Goal: Transaction & Acquisition: Purchase product/service

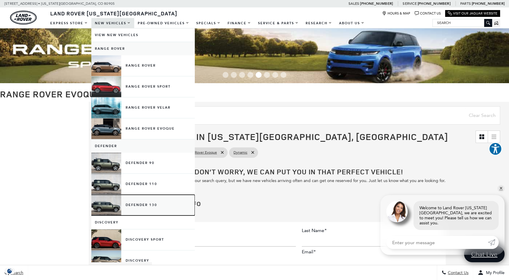
click at [108, 203] on link "Defender 130" at bounding box center [142, 204] width 103 height 21
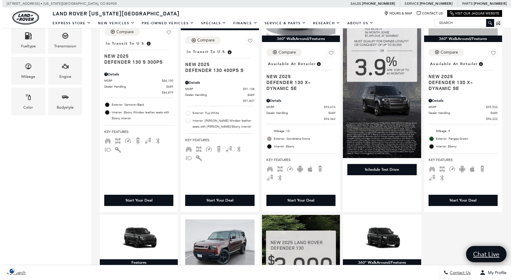
scroll to position [148, 0]
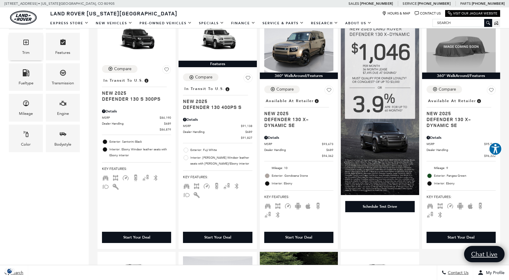
click at [31, 51] on div "Trim" at bounding box center [26, 46] width 34 height 27
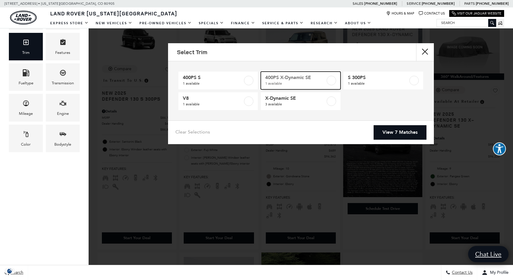
click at [294, 76] on span "400PS X-Dynamic SE" at bounding box center [295, 77] width 60 height 6
type input "$96,769"
checkbox input "true"
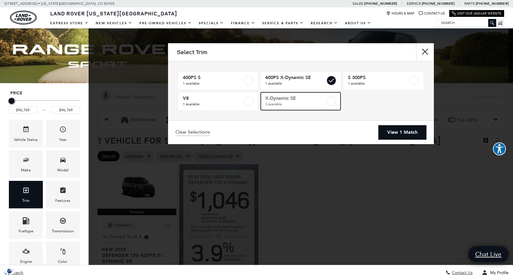
click at [286, 105] on span "3 available" at bounding box center [295, 104] width 60 height 6
type input "$94,362"
type input "$97,799"
checkbox input "true"
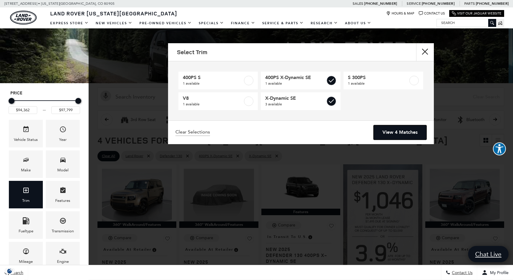
click at [388, 131] on link "View 4 Matches" at bounding box center [400, 132] width 53 height 14
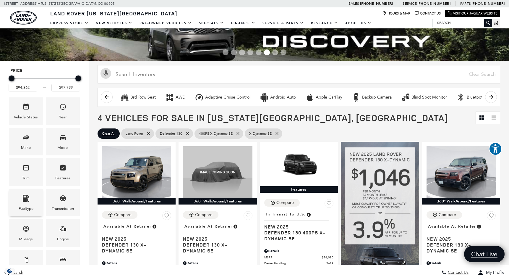
scroll to position [89, 0]
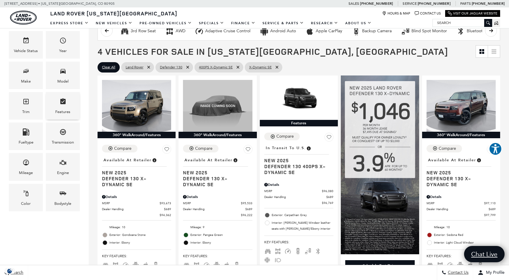
click at [61, 103] on icon "Features" at bounding box center [62, 101] width 5 height 6
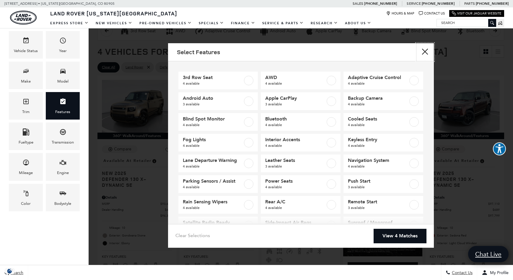
click at [422, 50] on button "Close" at bounding box center [425, 52] width 18 height 18
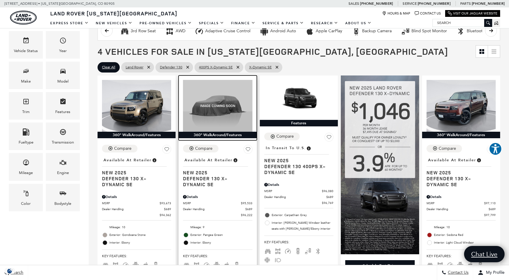
click at [228, 107] on img at bounding box center [217, 106] width 69 height 52
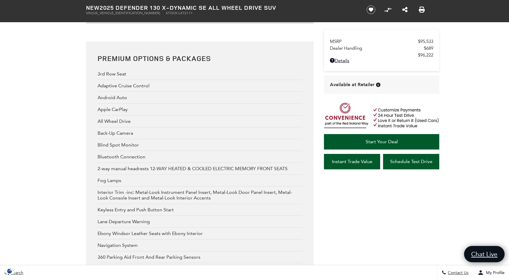
scroll to position [1242, 0]
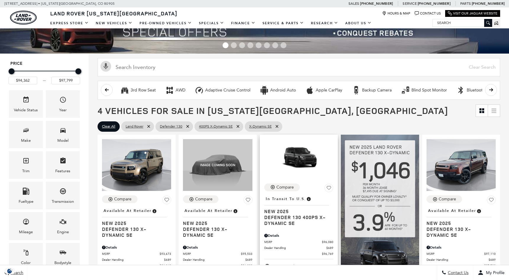
scroll to position [30, 0]
click at [302, 163] on img at bounding box center [298, 158] width 69 height 39
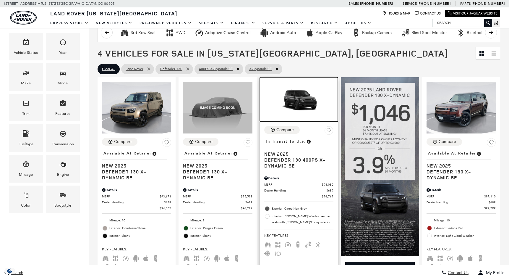
scroll to position [89, 0]
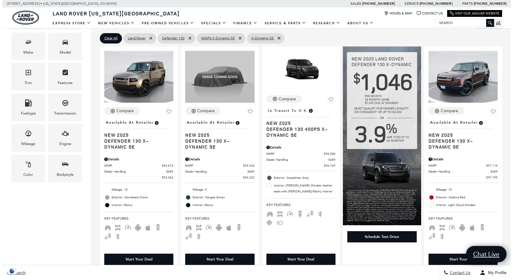
scroll to position [118, 0]
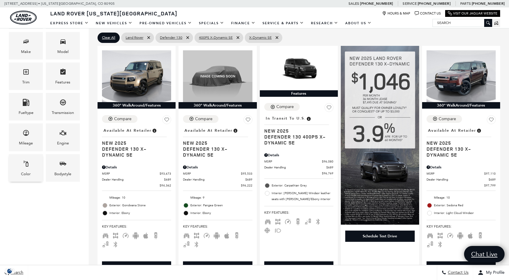
click at [27, 167] on icon "Color" at bounding box center [25, 163] width 7 height 7
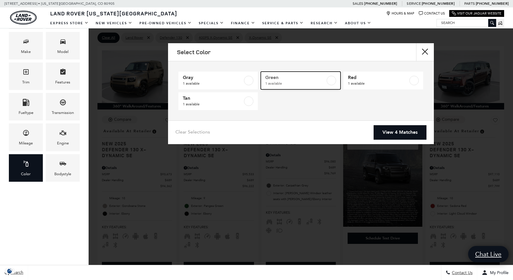
click at [279, 80] on span "Green" at bounding box center [295, 77] width 60 height 6
type input "$96,222"
checkbox input "true"
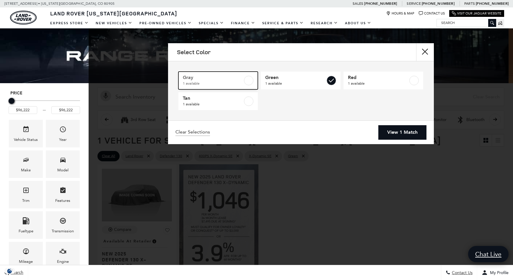
click at [227, 81] on span "1 available" at bounding box center [213, 83] width 60 height 6
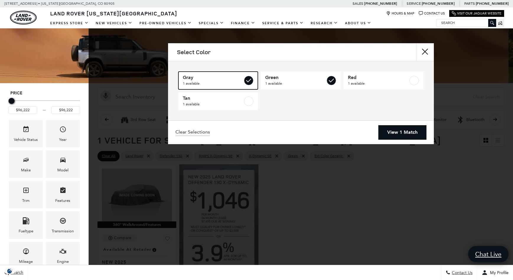
type input "$96,769"
checkbox input "true"
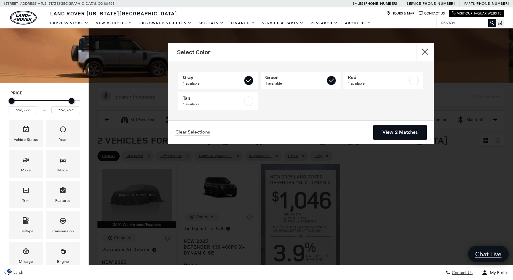
click at [403, 130] on link "View 2 Matches" at bounding box center [400, 132] width 53 height 14
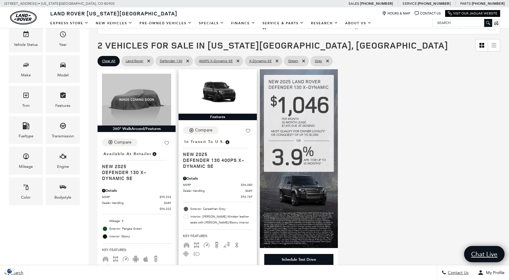
scroll to position [118, 0]
